Goal: Task Accomplishment & Management: Use online tool/utility

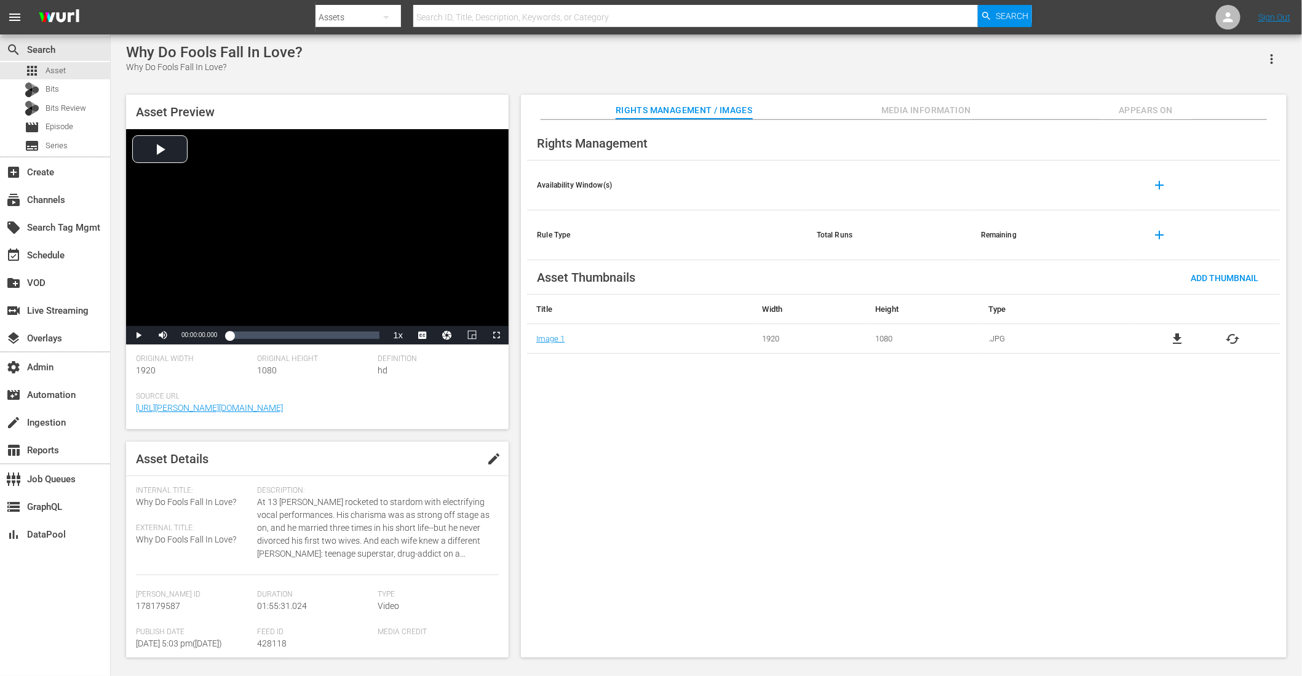
click at [911, 126] on div "Rights Management" at bounding box center [903, 143] width 753 height 34
click at [910, 111] on span "Media Information" at bounding box center [926, 110] width 92 height 15
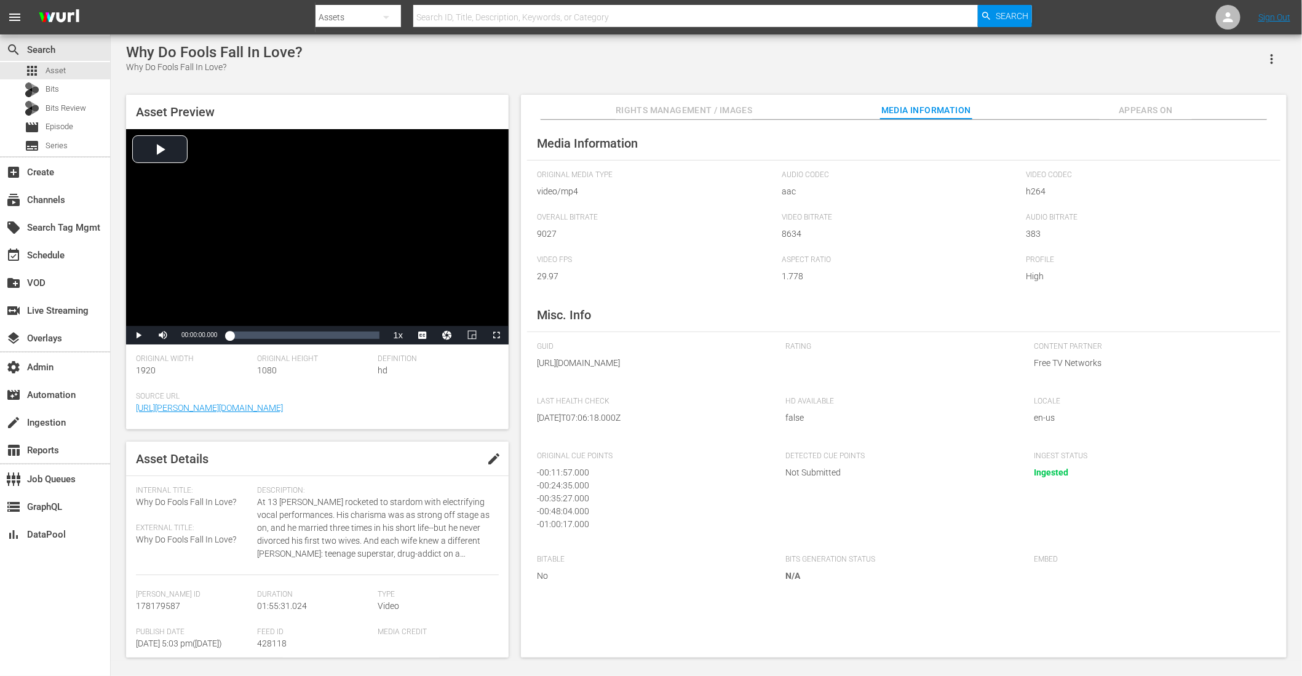
click at [1145, 105] on span "Appears On" at bounding box center [1146, 110] width 92 height 15
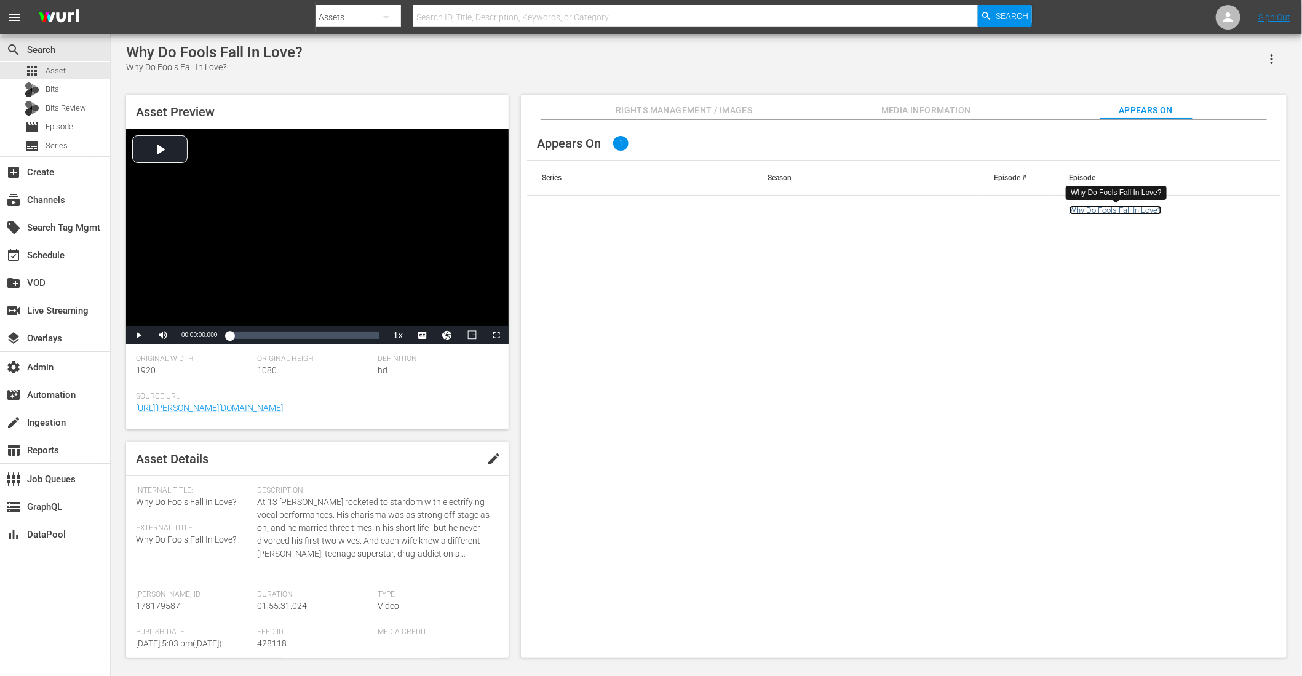
click at [1119, 210] on link "Why Do Fools Fall In Love?" at bounding box center [1116, 209] width 92 height 9
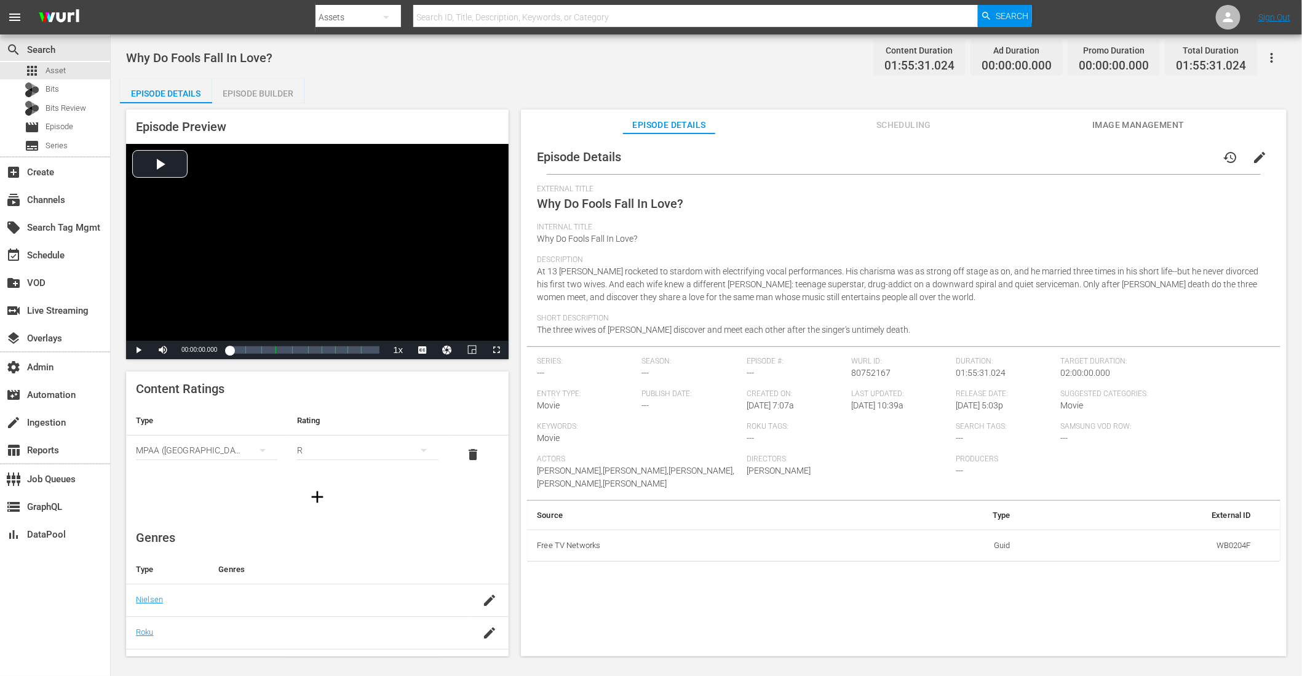
click at [917, 124] on span "Scheduling" at bounding box center [904, 124] width 92 height 15
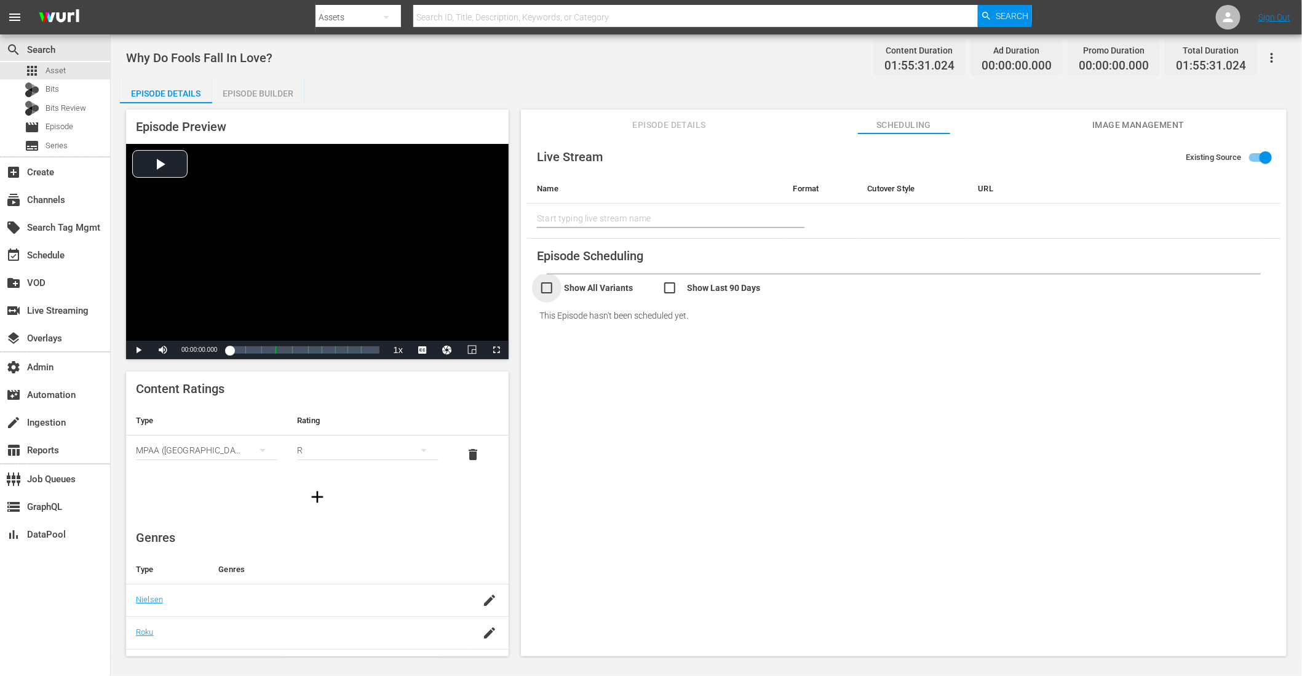
click at [618, 292] on input "checkbox" at bounding box center [600, 289] width 123 height 18
checkbox input "true"
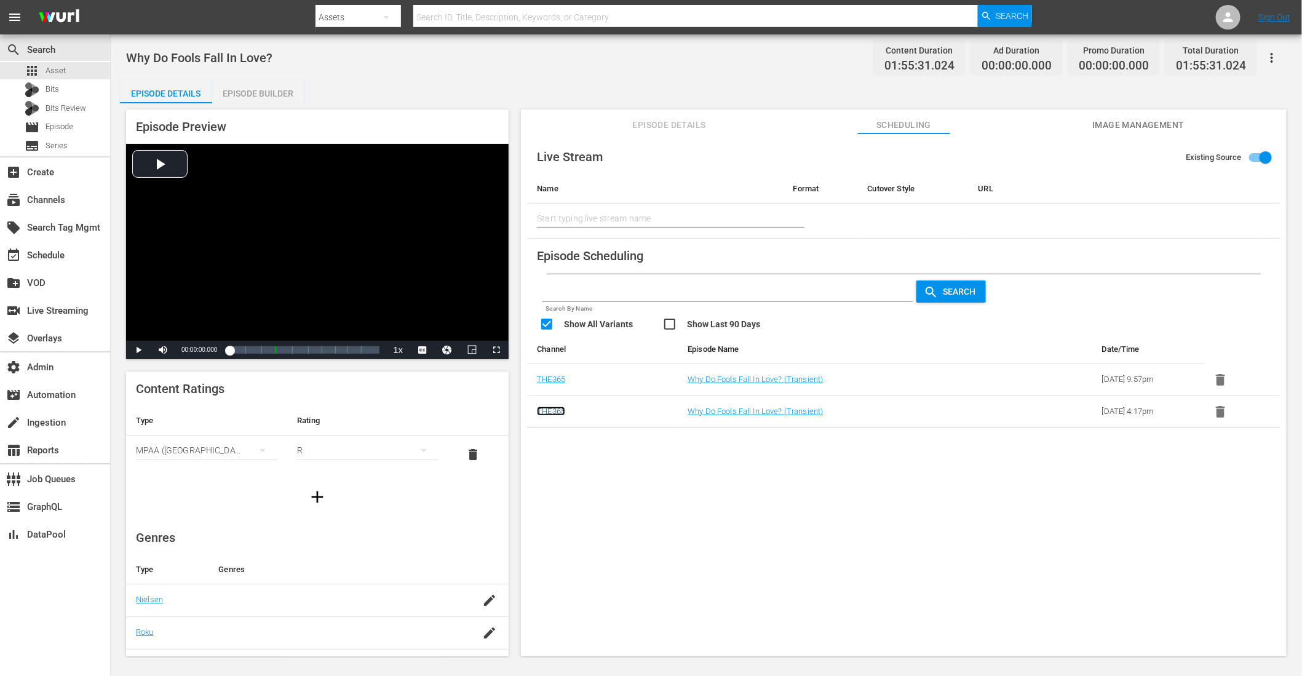
click at [554, 408] on link "THE365" at bounding box center [551, 411] width 28 height 9
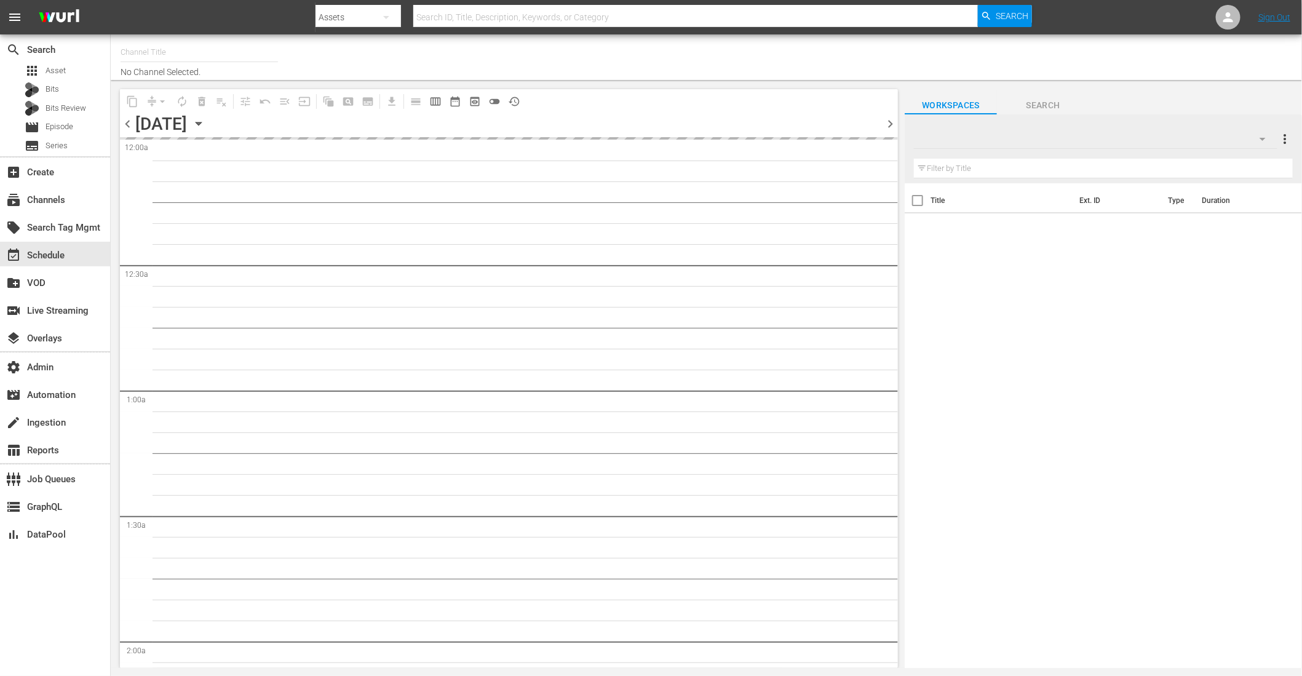
type input "THE365 (1804)"
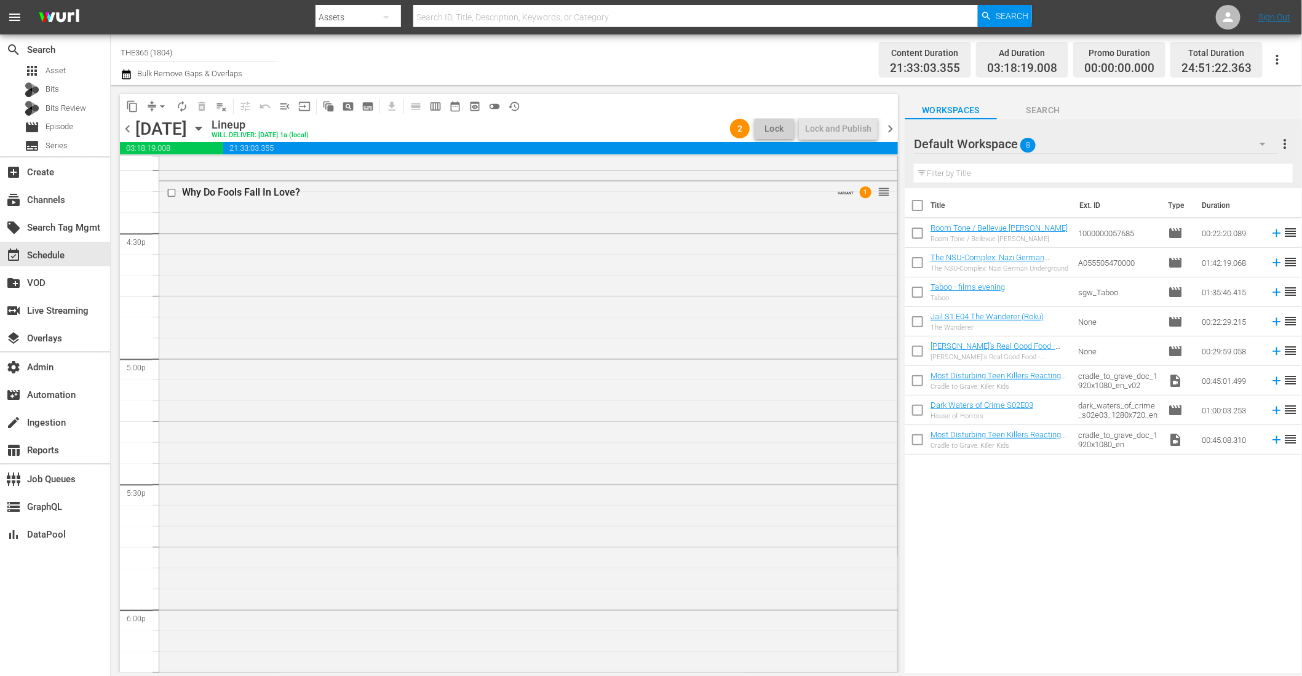
scroll to position [3944, 0]
click at [554, 408] on div "Why Do Fools Fall In Love? VARIANT 1 reorder" at bounding box center [528, 578] width 738 height 555
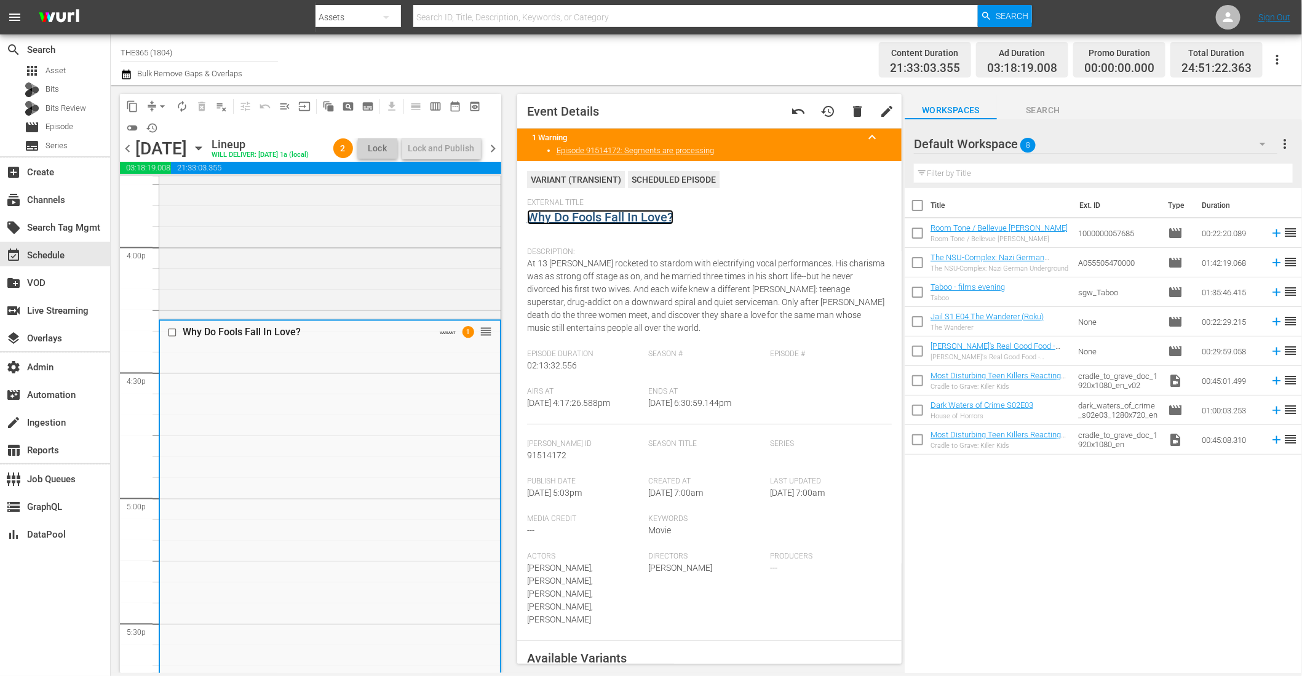
click at [615, 215] on link "Why Do Fools Fall In Love?" at bounding box center [600, 217] width 146 height 15
